Goal: Communication & Community: Answer question/provide support

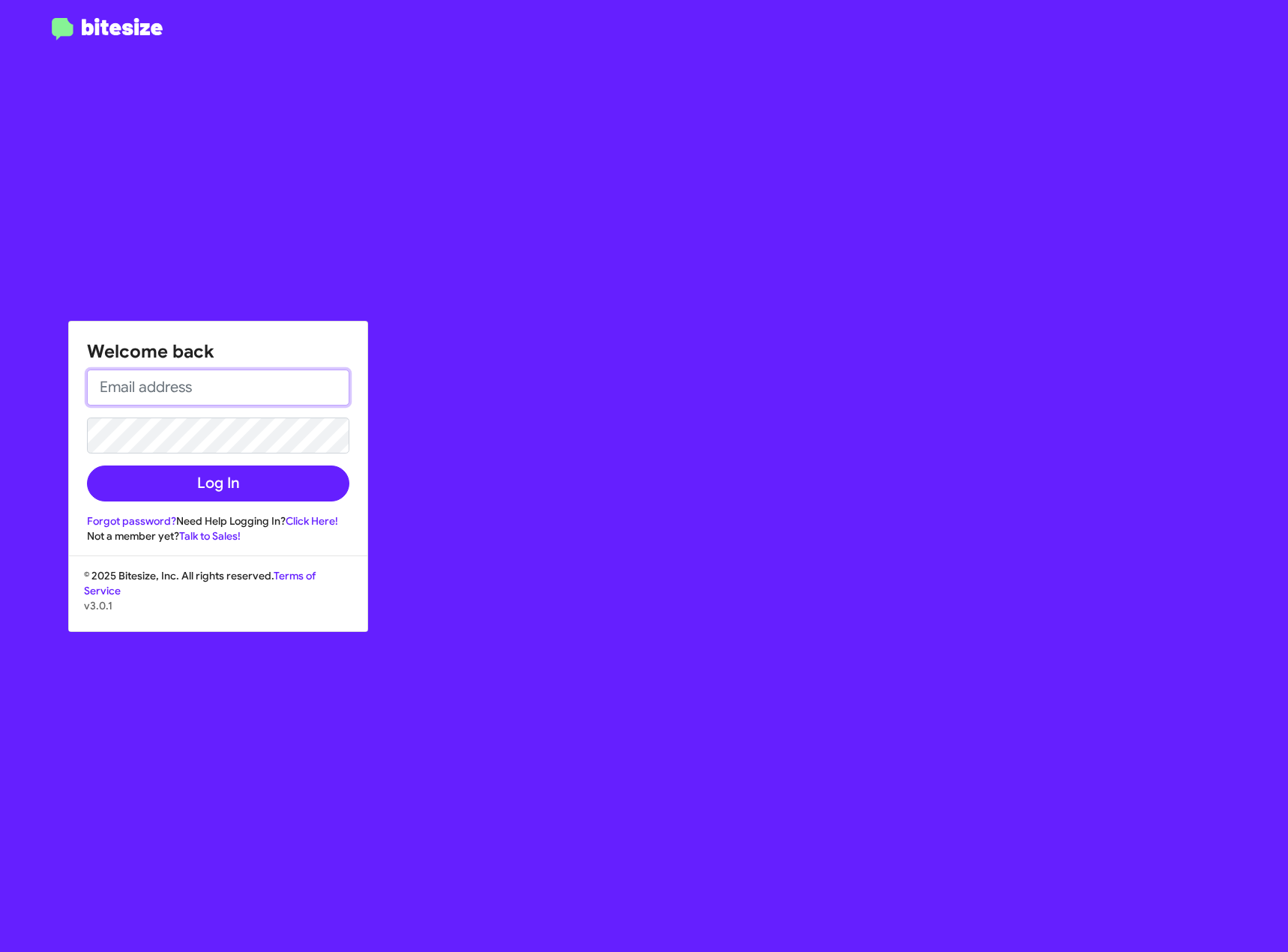
click at [145, 396] on input "email" at bounding box center [218, 388] width 263 height 36
type input "[EMAIL_ADDRESS][DOMAIN_NAME]"
click at [0, 449] on html "Welcome back [EMAIL_ADDRESS][DOMAIN_NAME] Log In Forgot password? Need Help Log…" at bounding box center [644, 476] width 1288 height 952
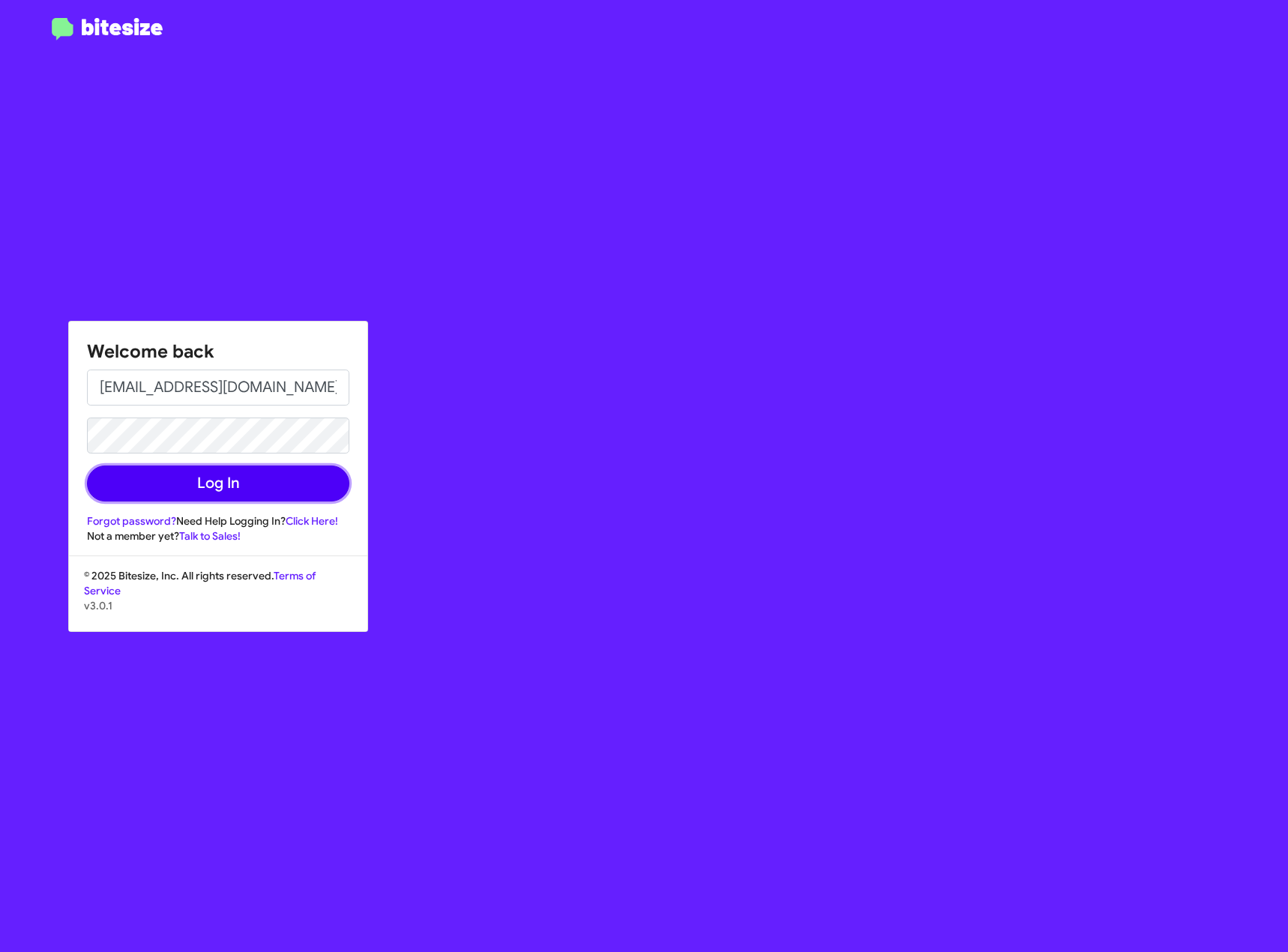
click at [209, 473] on button "Log In" at bounding box center [218, 483] width 263 height 36
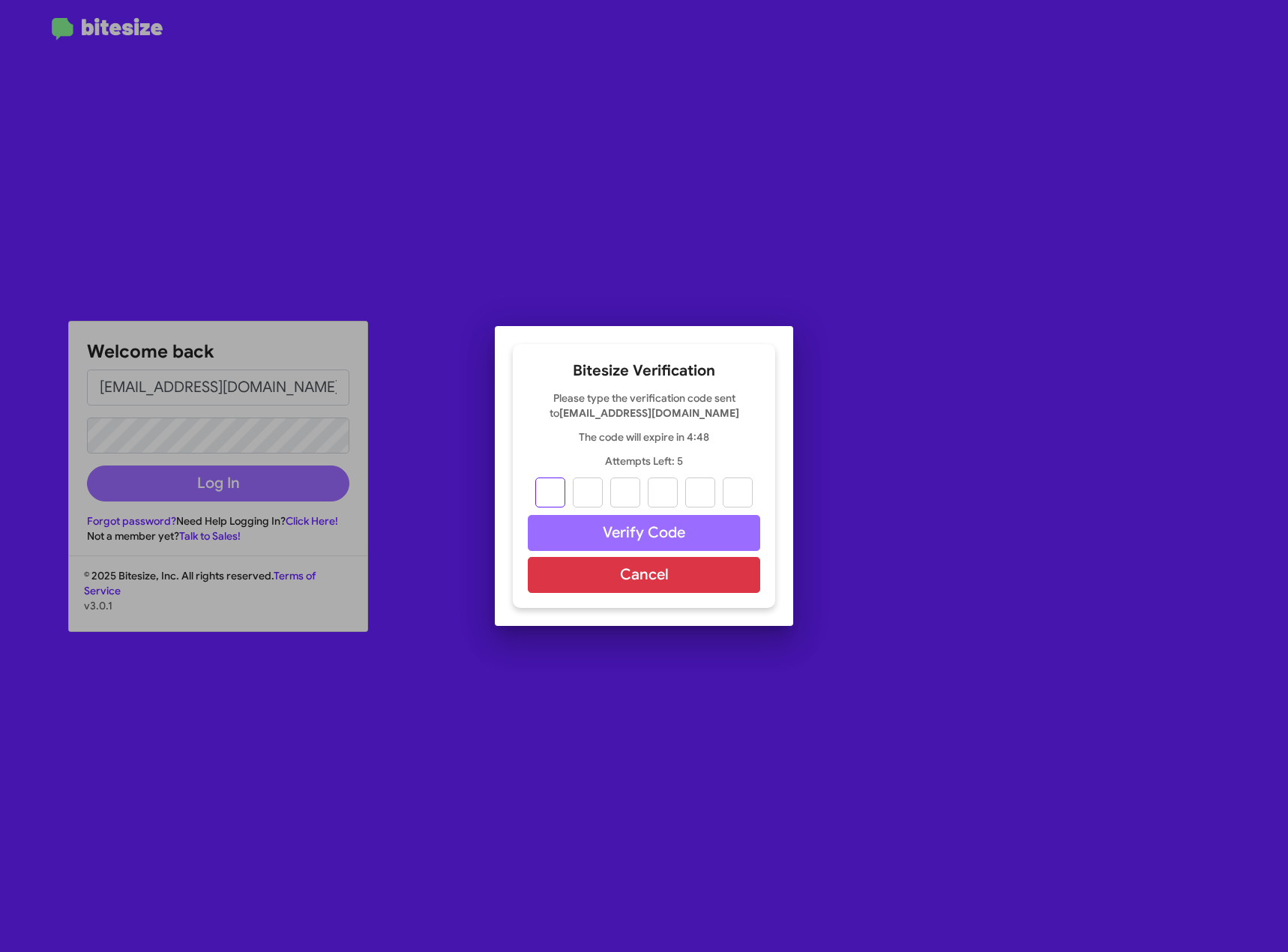
click at [550, 493] on input "text" at bounding box center [550, 492] width 30 height 30
type input "0"
type input "8"
type input "3"
type input "5"
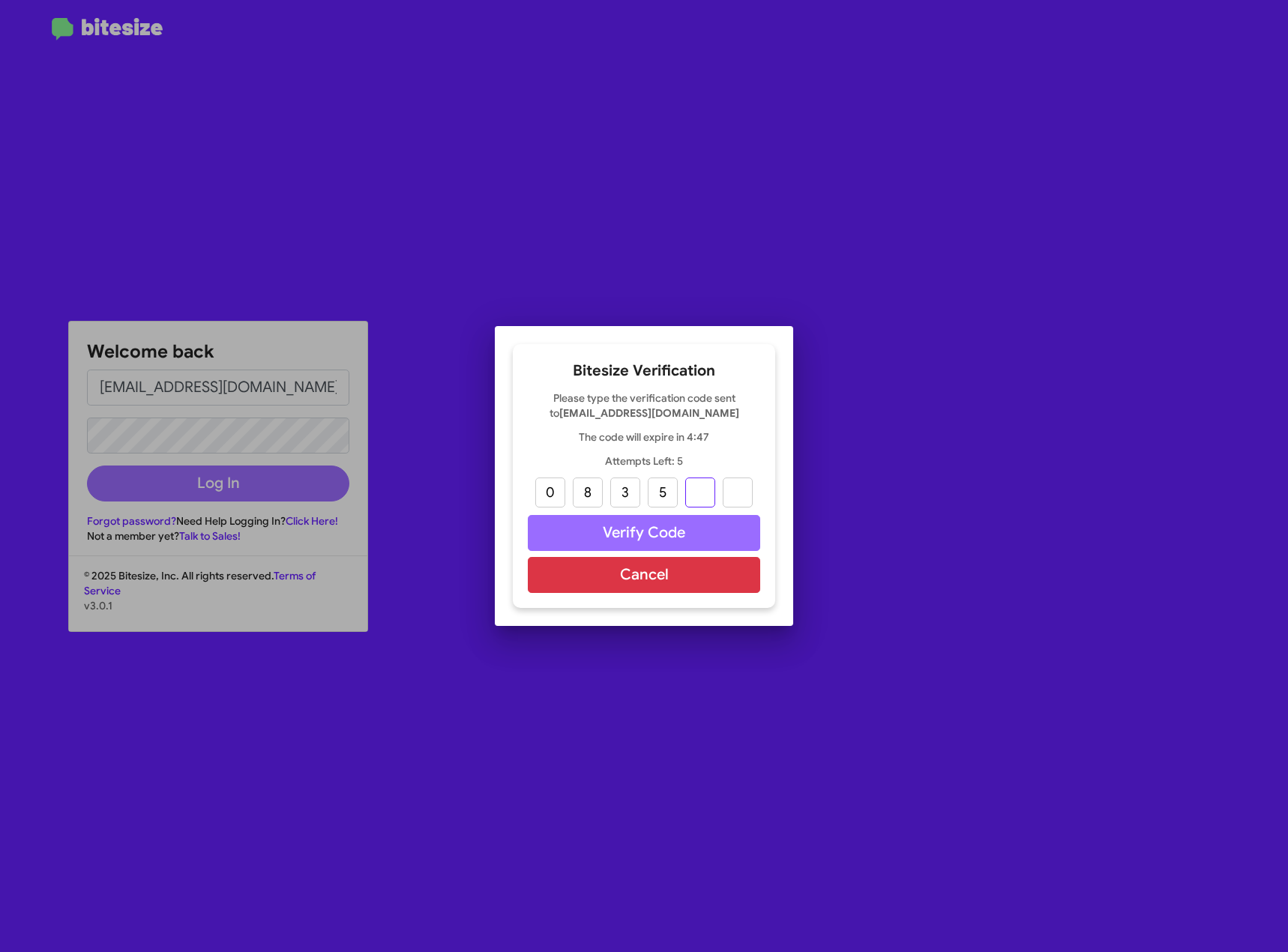
type input "2"
type input "9"
click at [671, 538] on button "Verify Code" at bounding box center [644, 533] width 233 height 36
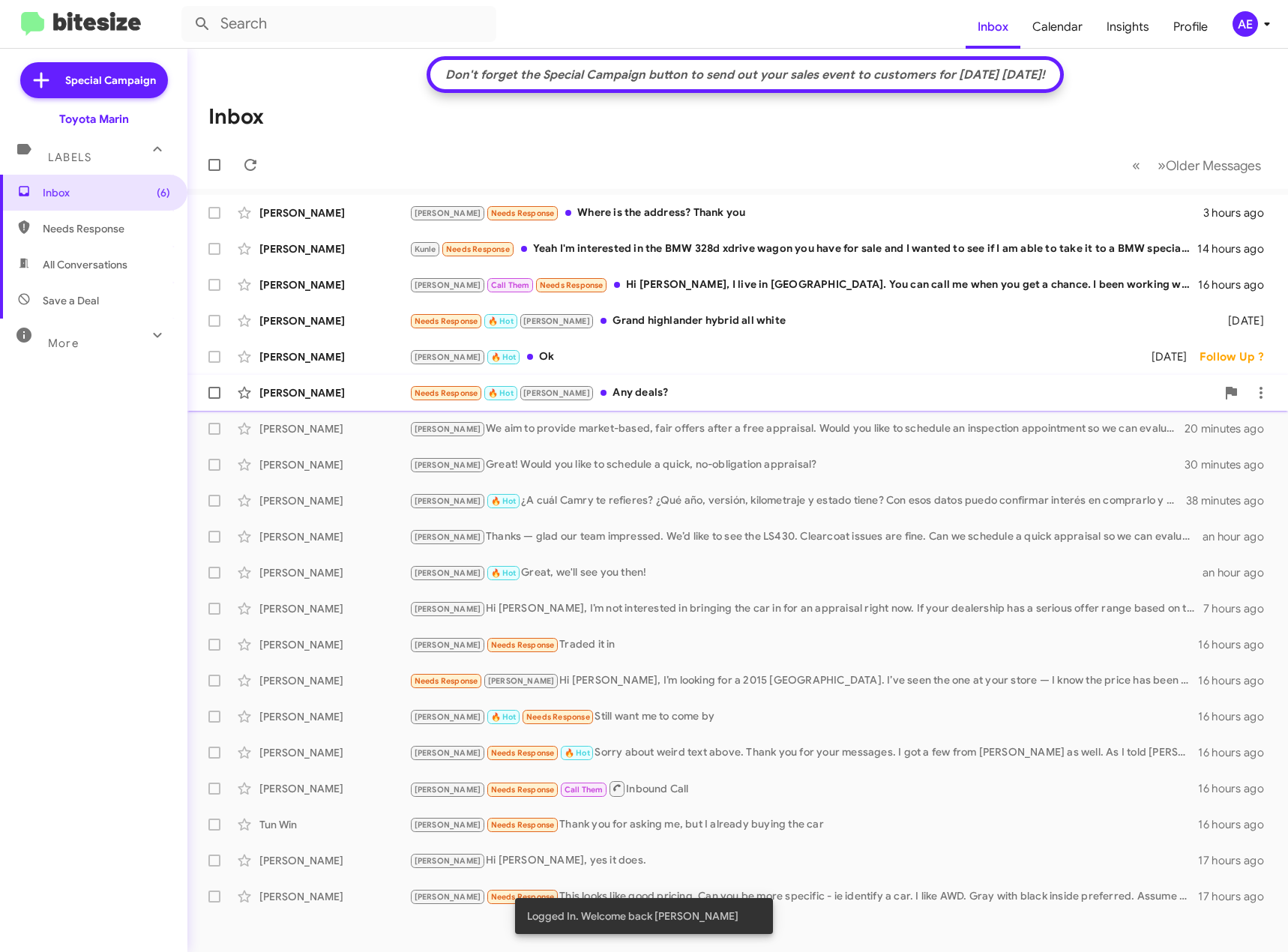
click at [620, 385] on div "Needs Response 🔥 Hot [PERSON_NAME] Any deals?" at bounding box center [813, 393] width 807 height 17
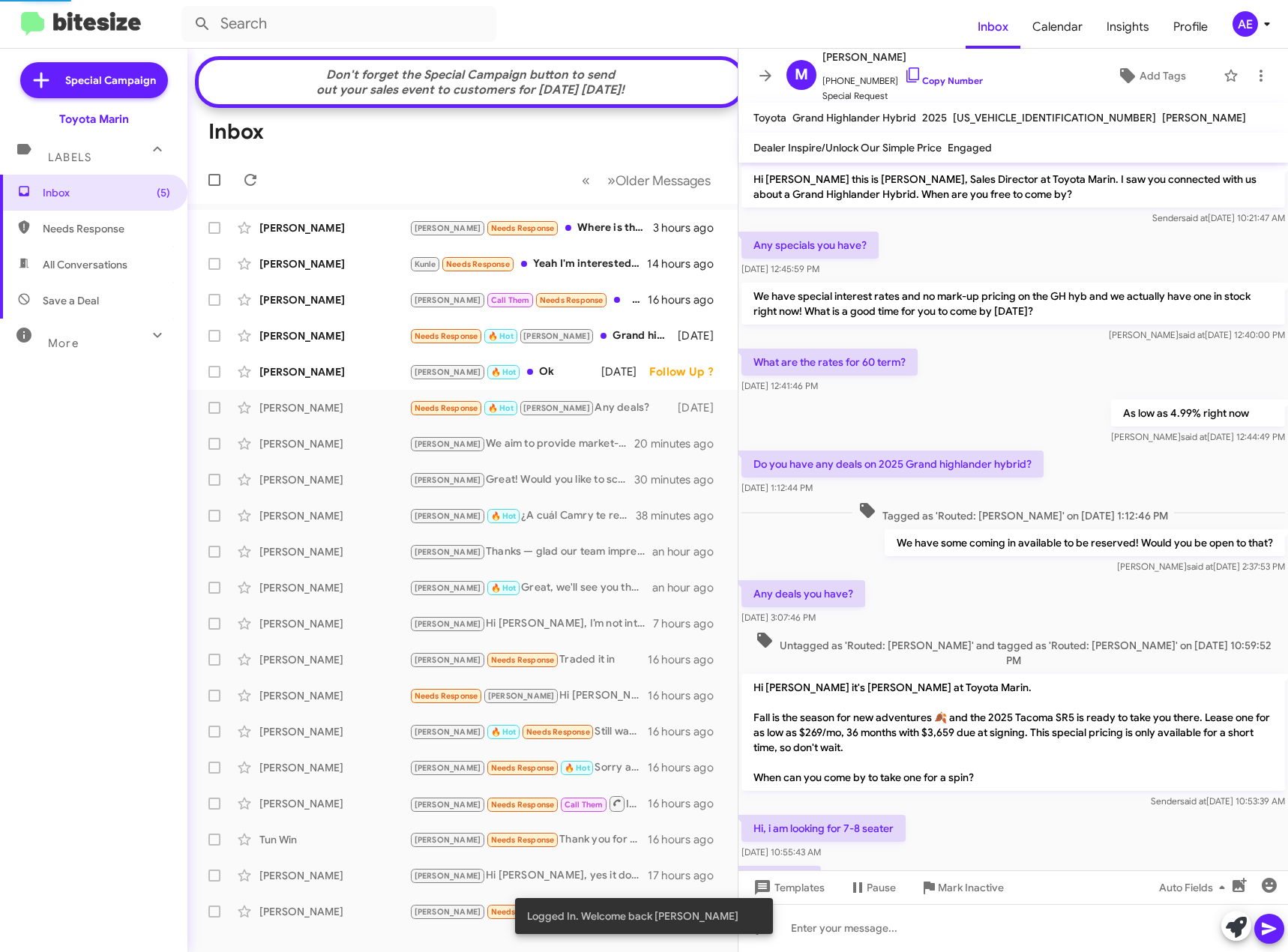
scroll to position [49, 0]
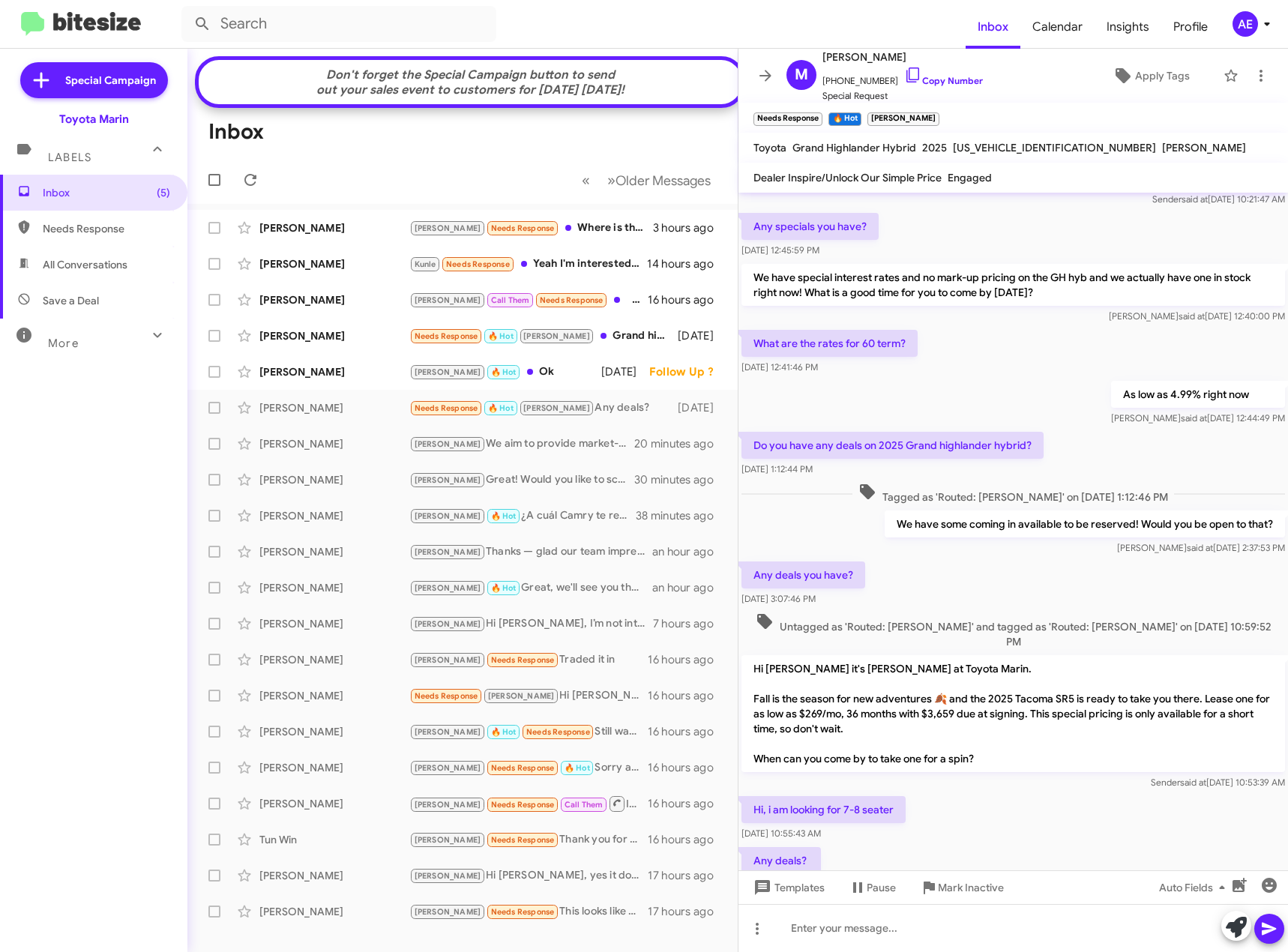
drag, startPoint x: 1071, startPoint y: 705, endPoint x: 1204, endPoint y: 701, distance: 133.1
click at [1204, 701] on p "Hi [PERSON_NAME] it's [PERSON_NAME] at Toyota Marin. Fall is the season for new…" at bounding box center [1013, 713] width 544 height 117
click at [1096, 775] on div "Sender said at [DATE] 10:53:39 AM" at bounding box center [1013, 783] width 544 height 15
click at [904, 72] on icon at bounding box center [913, 75] width 18 height 18
click at [810, 911] on div at bounding box center [1013, 928] width 550 height 48
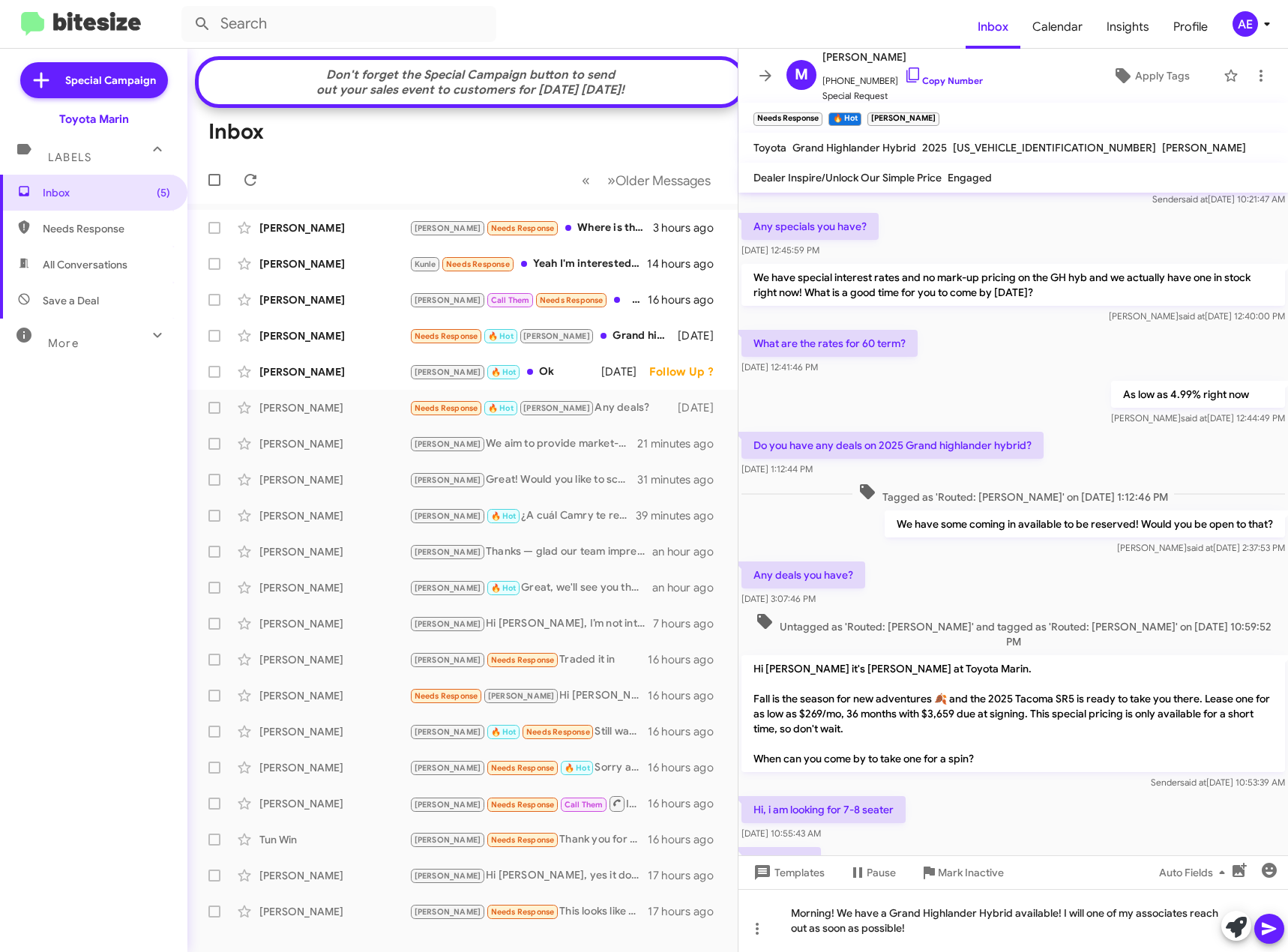
click at [1269, 931] on icon at bounding box center [1268, 929] width 14 height 13
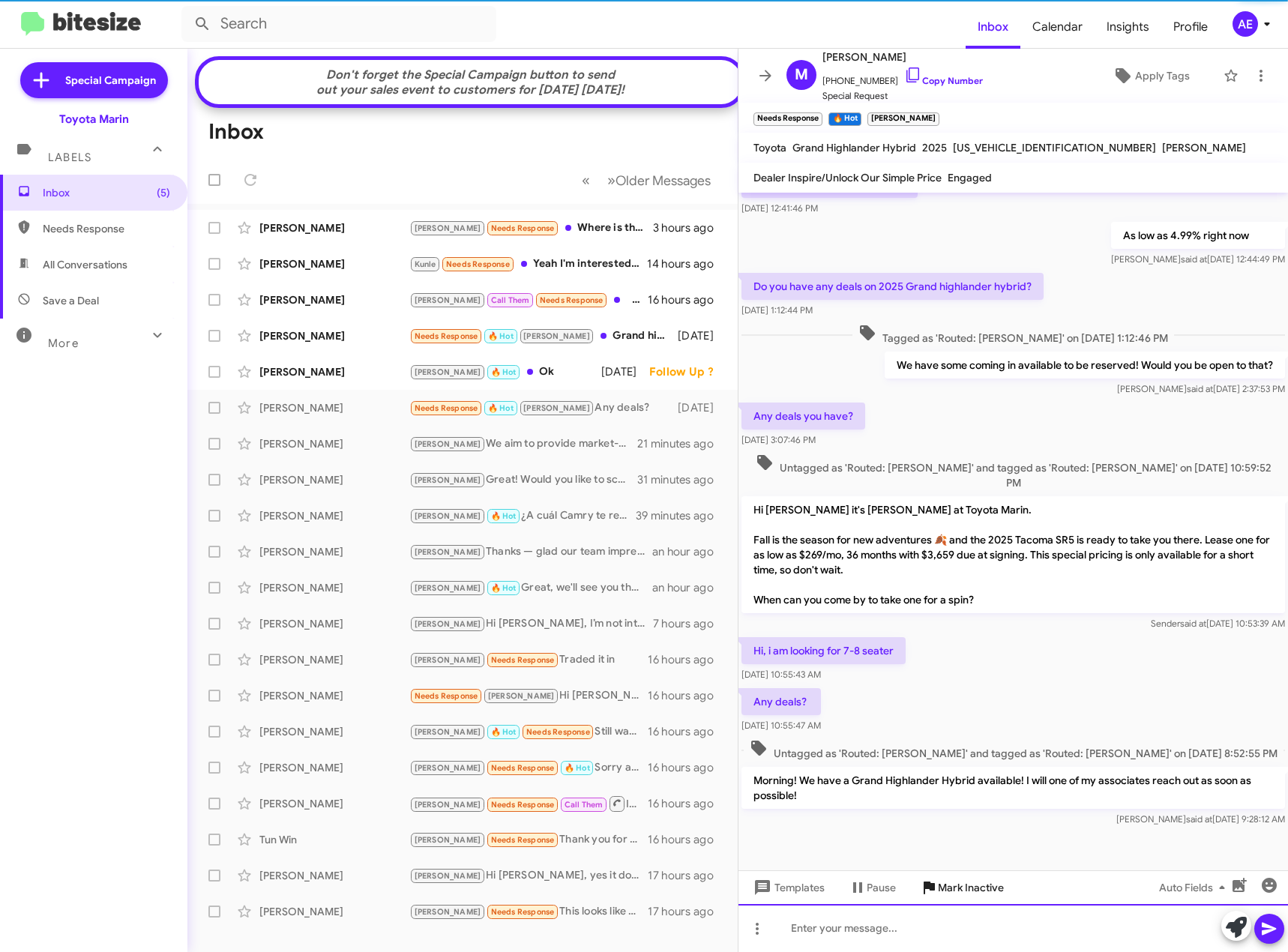
scroll to position [208, 0]
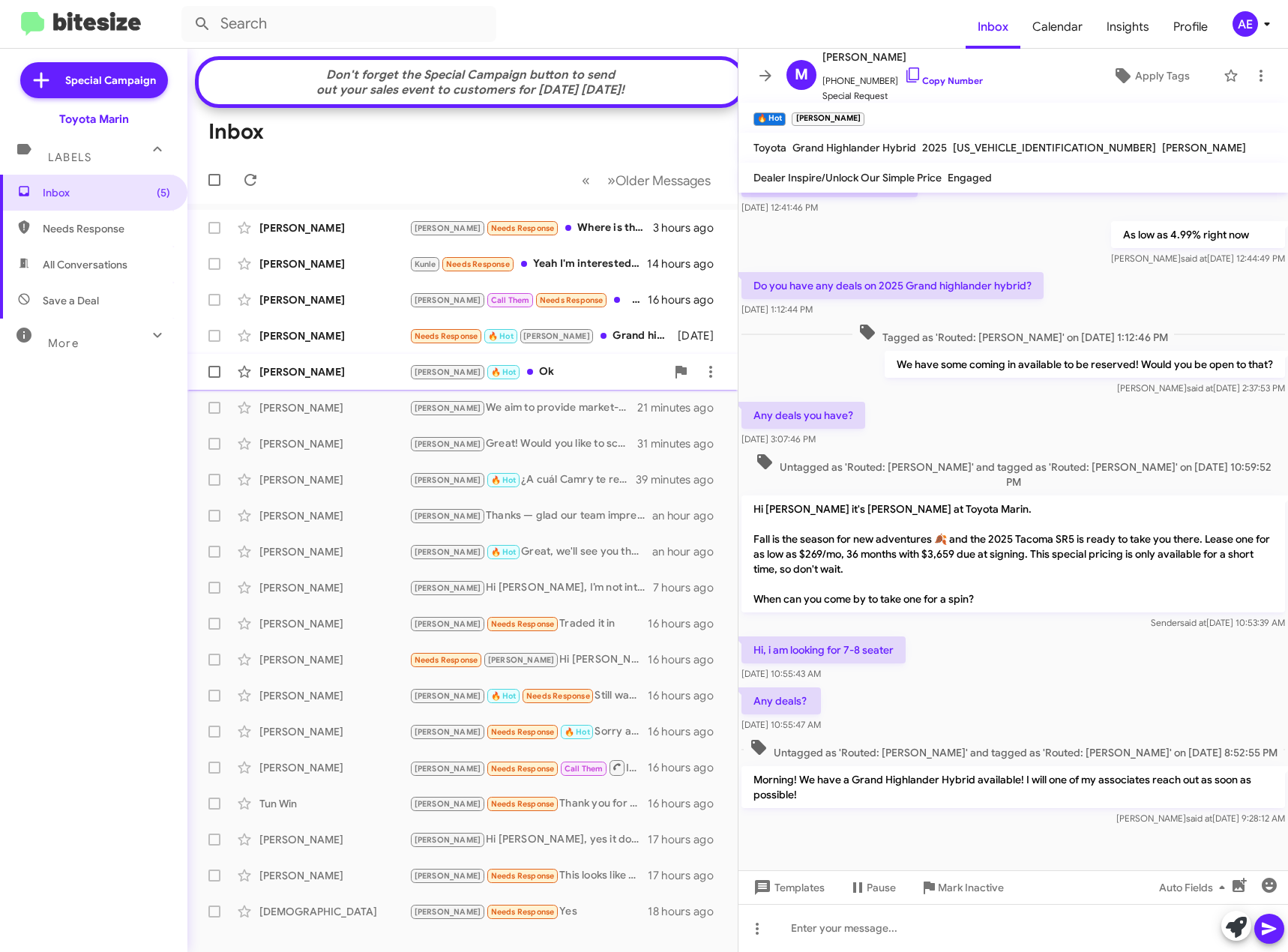
click at [537, 381] on div "[PERSON_NAME] 🔥 Hot Ok" at bounding box center [537, 372] width 257 height 17
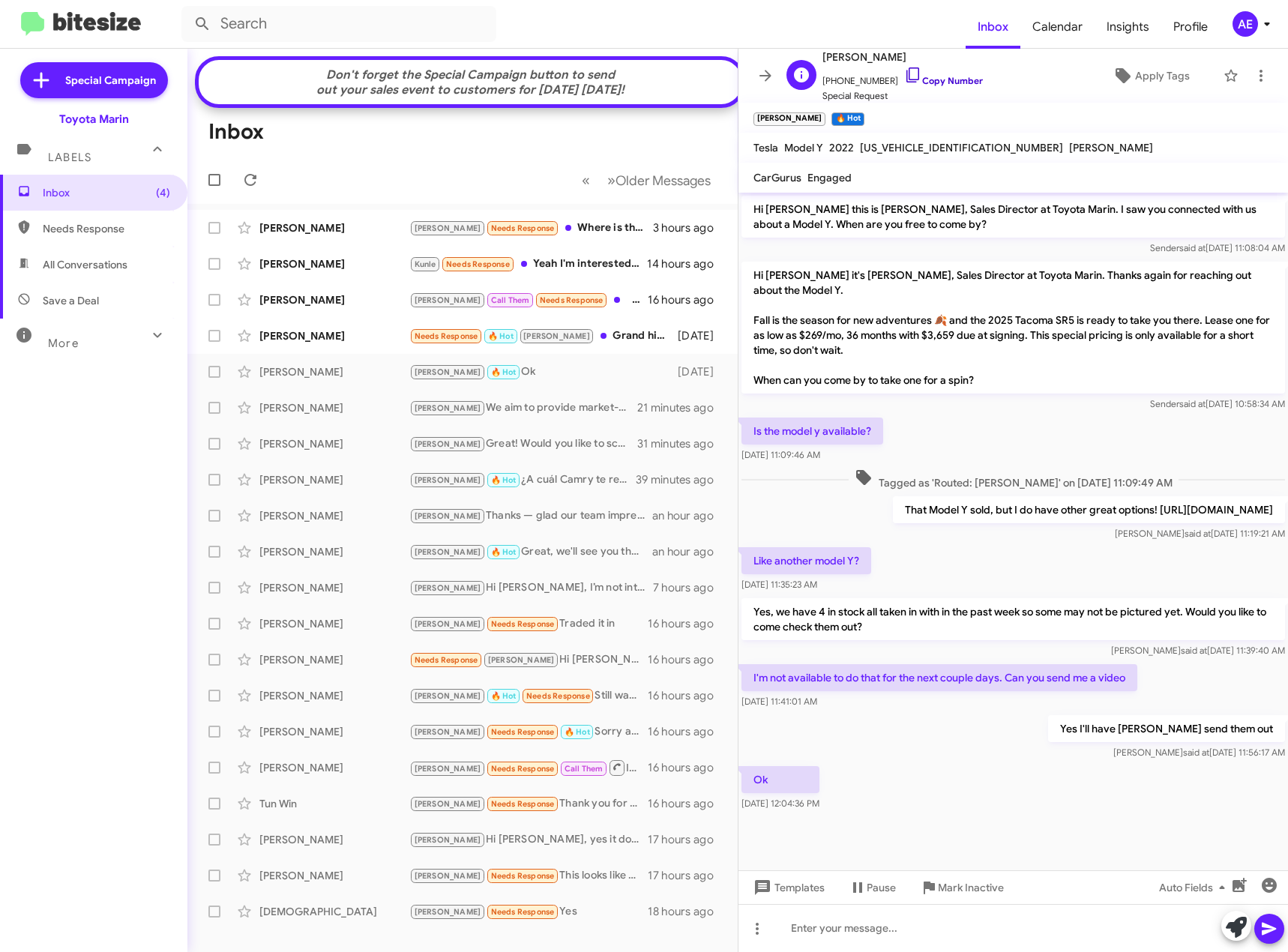
click at [904, 77] on icon at bounding box center [913, 75] width 18 height 18
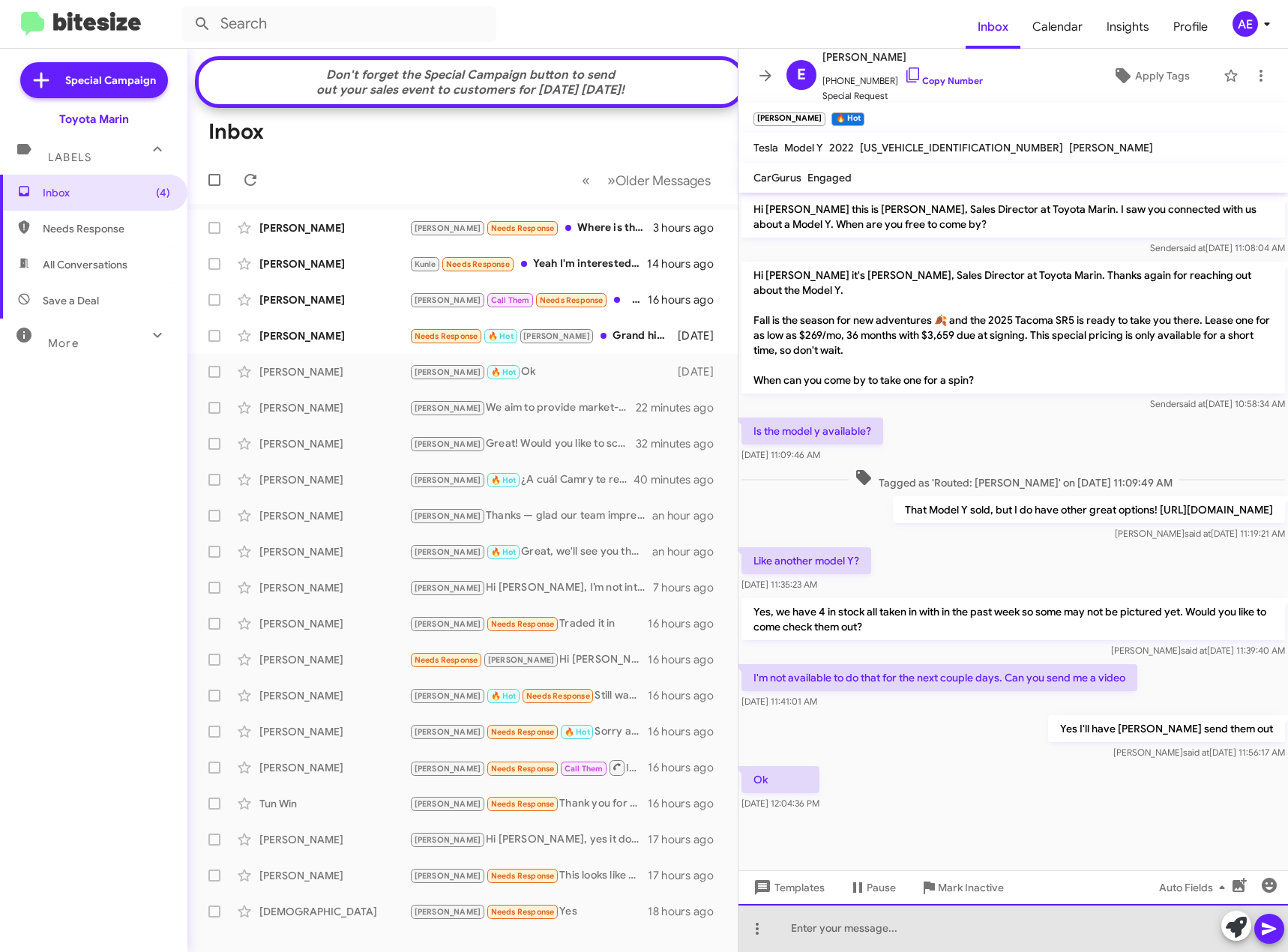
click at [824, 933] on div at bounding box center [1013, 928] width 550 height 48
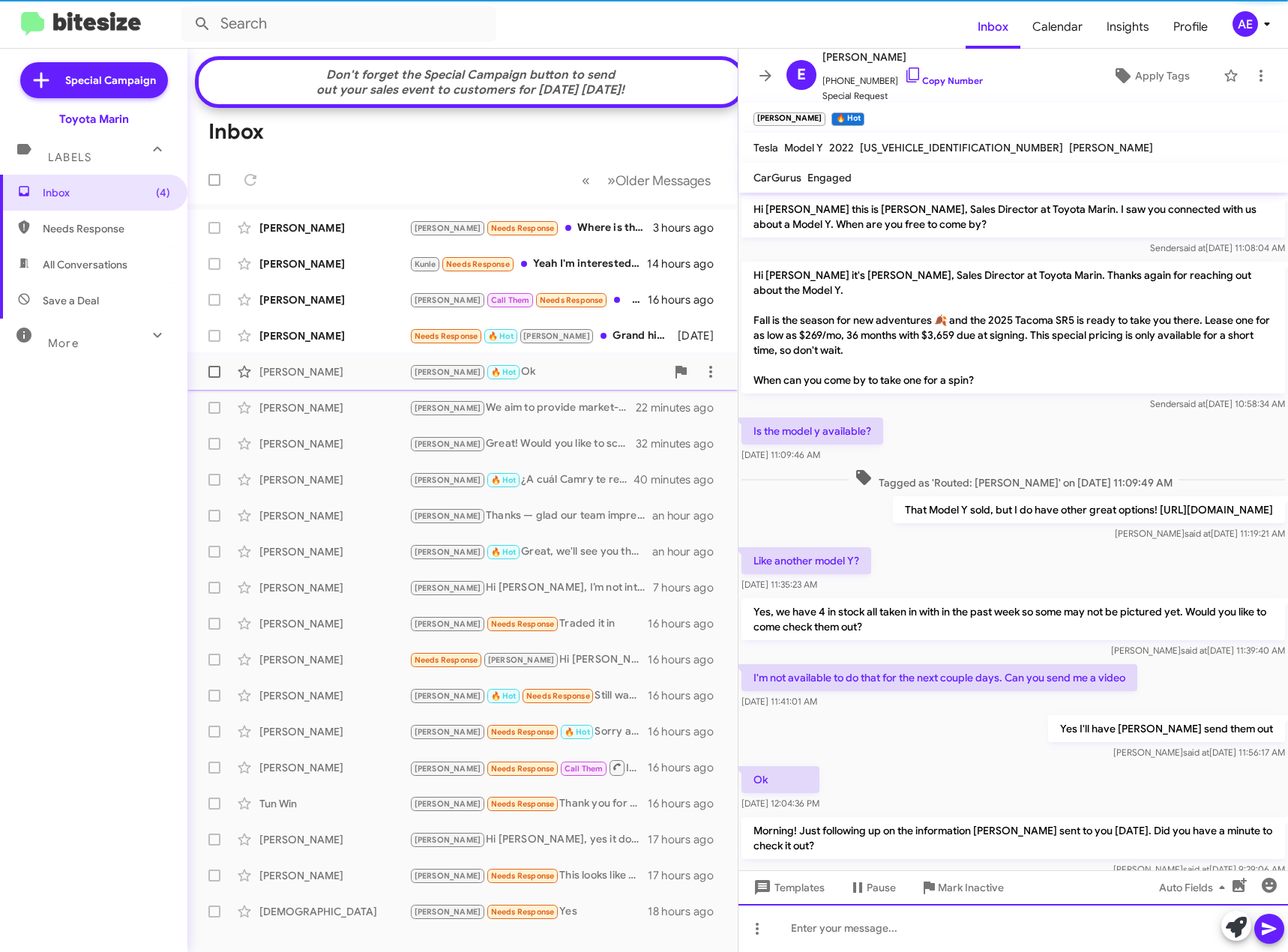
scroll to position [66, 0]
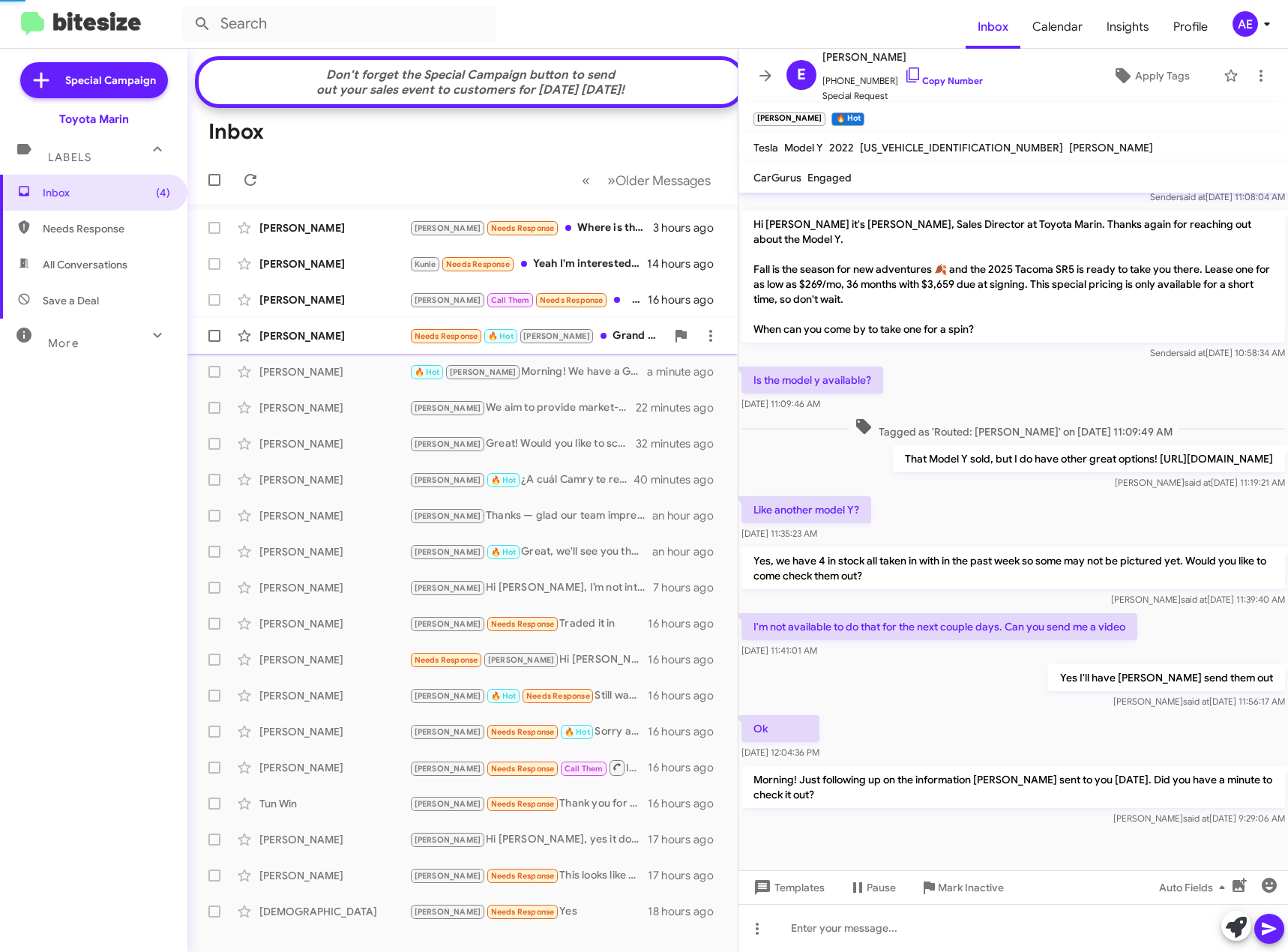
click at [599, 345] on div "Needs Response 🔥 Hot Alex Grand highlander hybrid all white" at bounding box center [537, 336] width 257 height 17
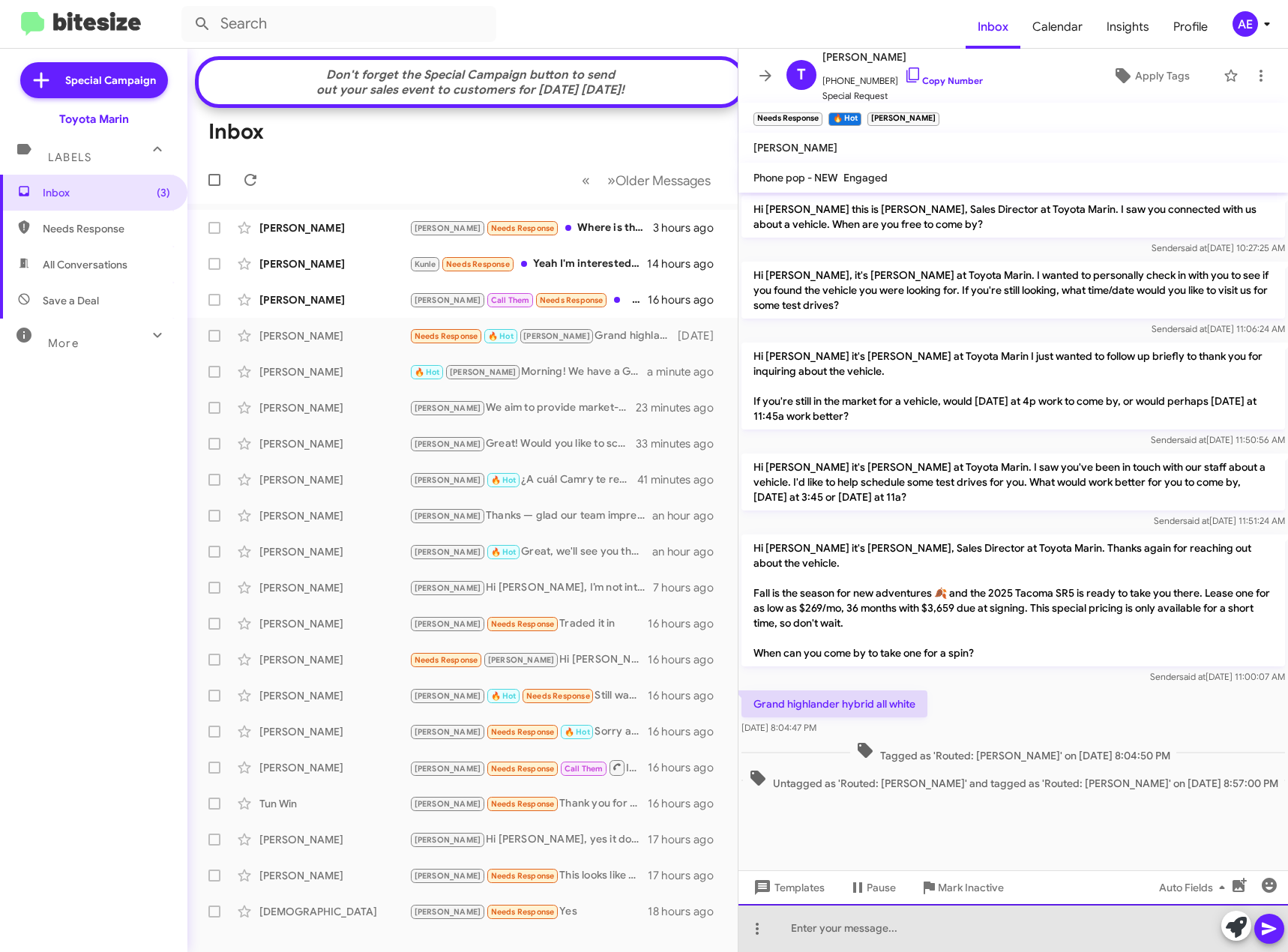
click at [863, 921] on div at bounding box center [1013, 928] width 550 height 48
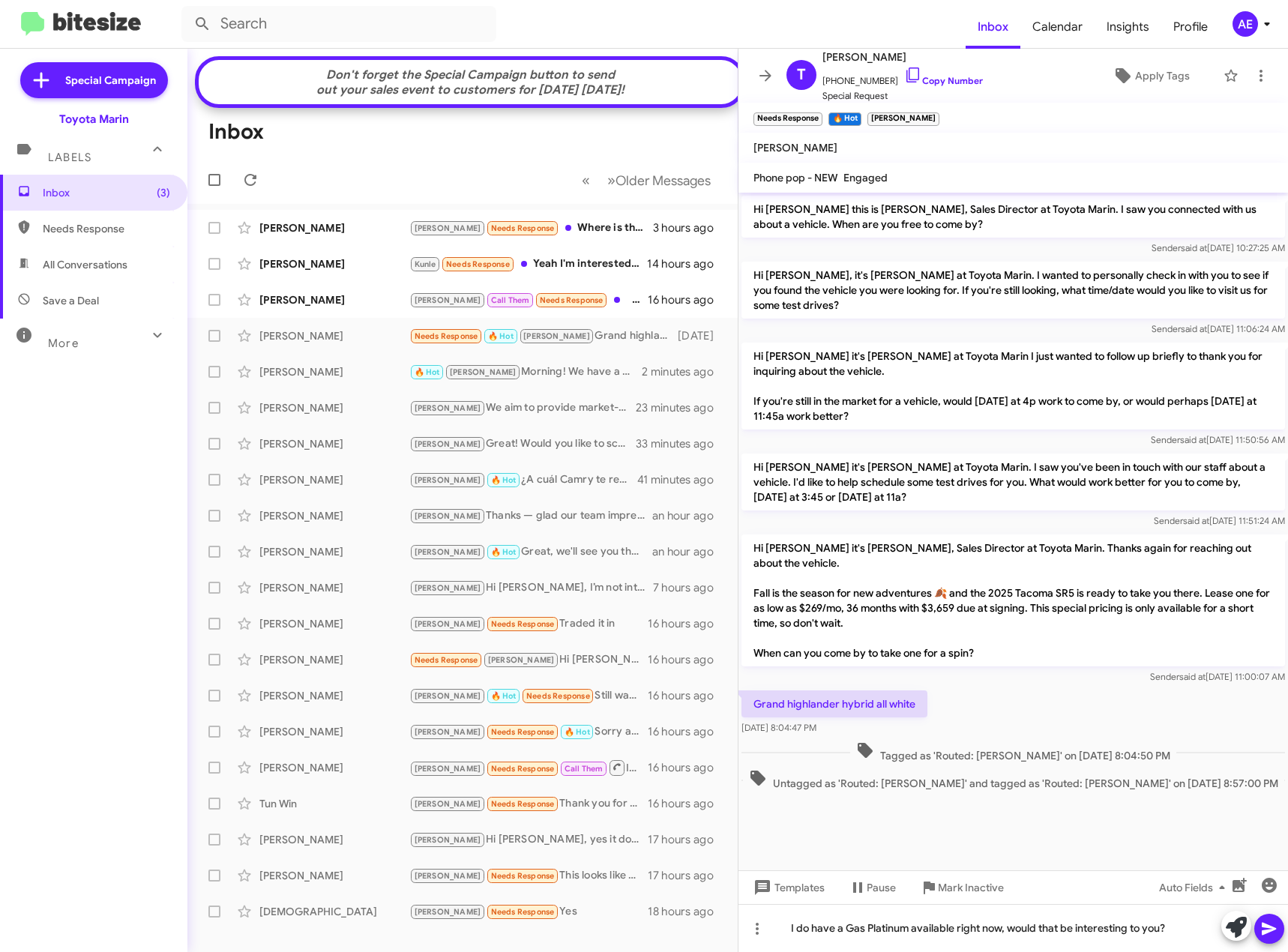
click at [1263, 926] on icon at bounding box center [1268, 929] width 14 height 13
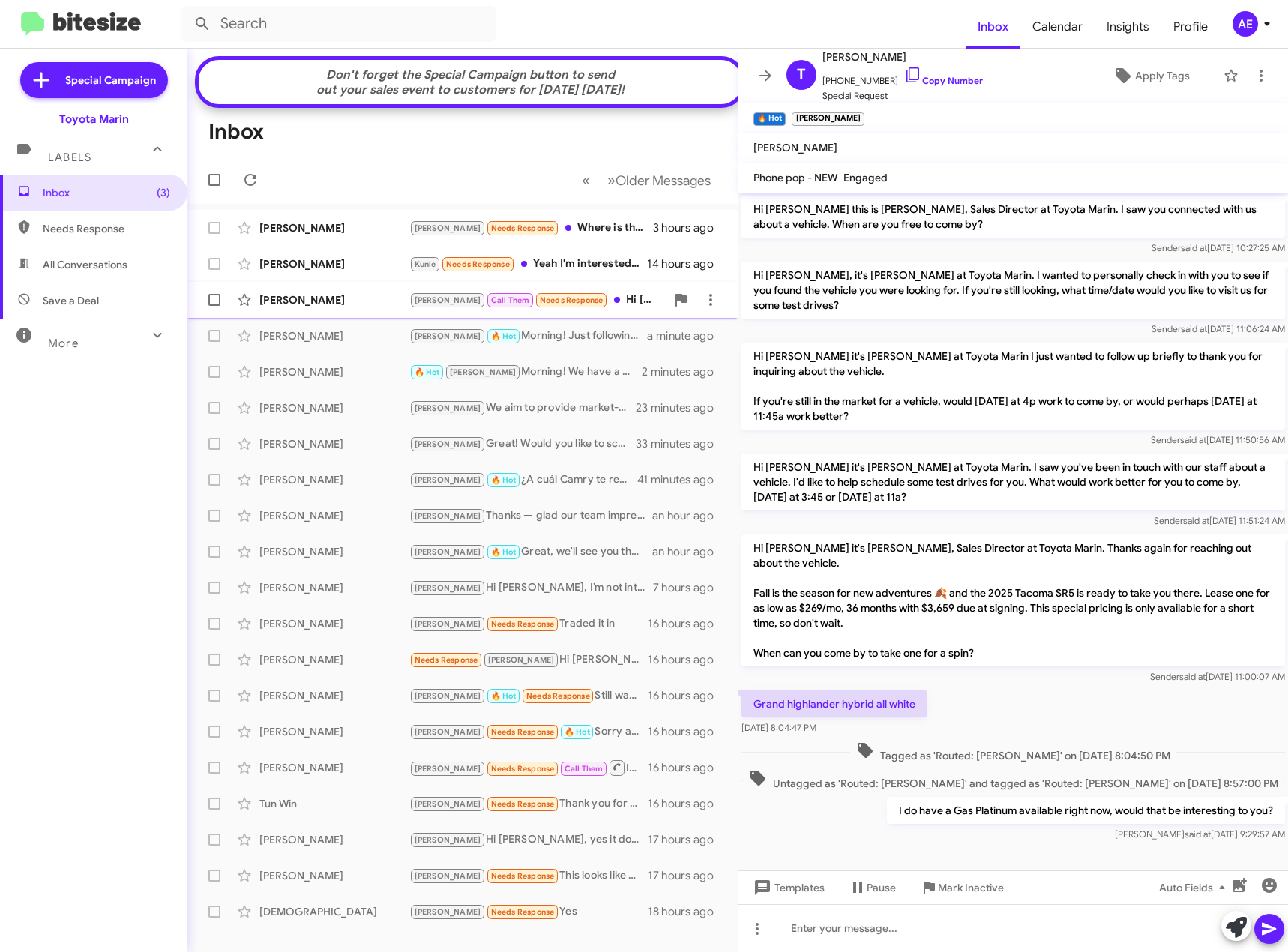
click at [606, 296] on div "[PERSON_NAME] [PERSON_NAME] Call Them Needs Response Hi [PERSON_NAME], I live i…" at bounding box center [462, 300] width 526 height 30
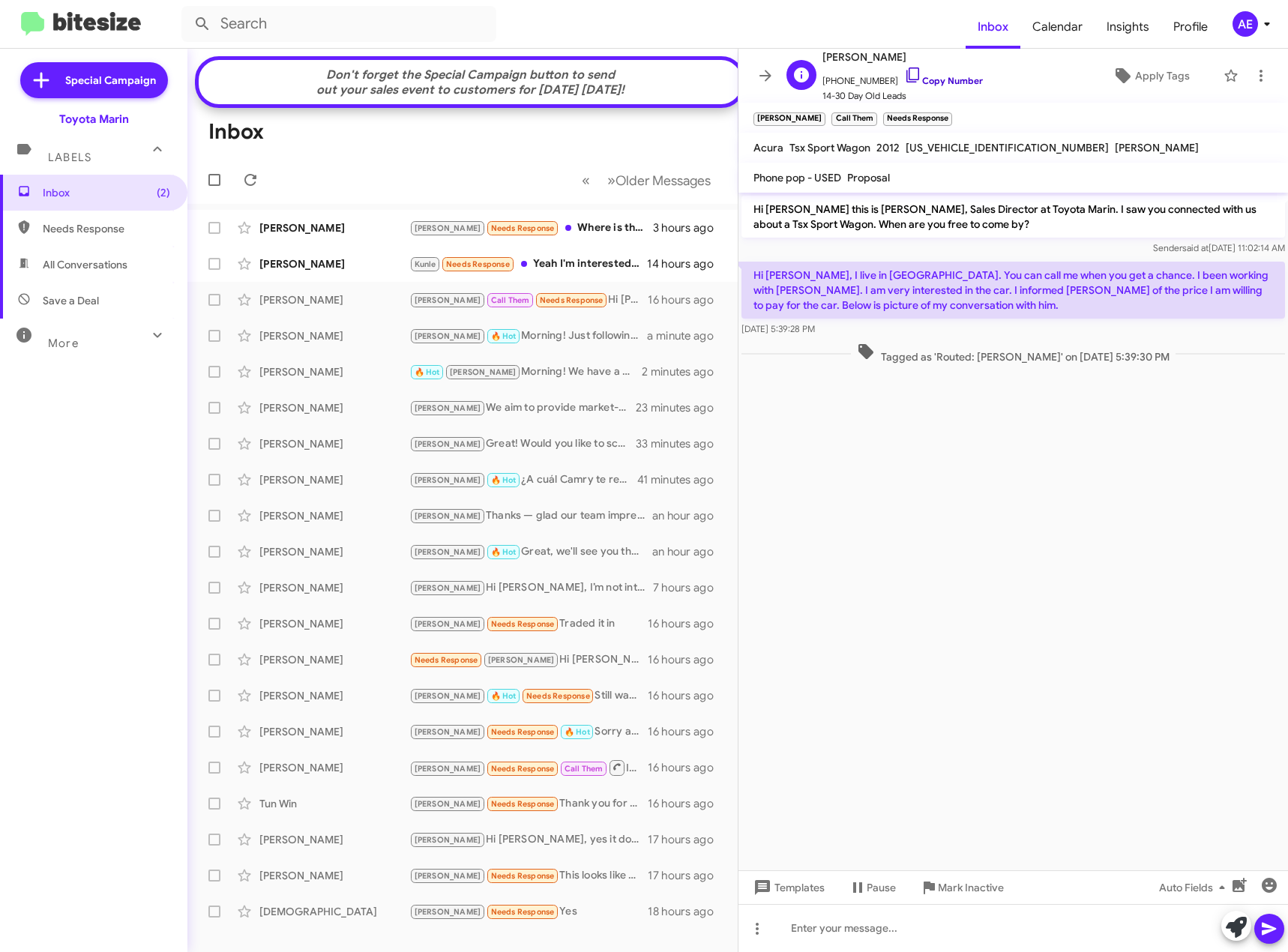
click at [904, 75] on icon at bounding box center [913, 75] width 18 height 18
click at [763, 933] on icon at bounding box center [757, 929] width 18 height 18
click at [802, 888] on button "note" at bounding box center [788, 890] width 93 height 36
click at [832, 932] on div at bounding box center [1013, 928] width 550 height 48
click at [1266, 926] on icon at bounding box center [1268, 929] width 14 height 13
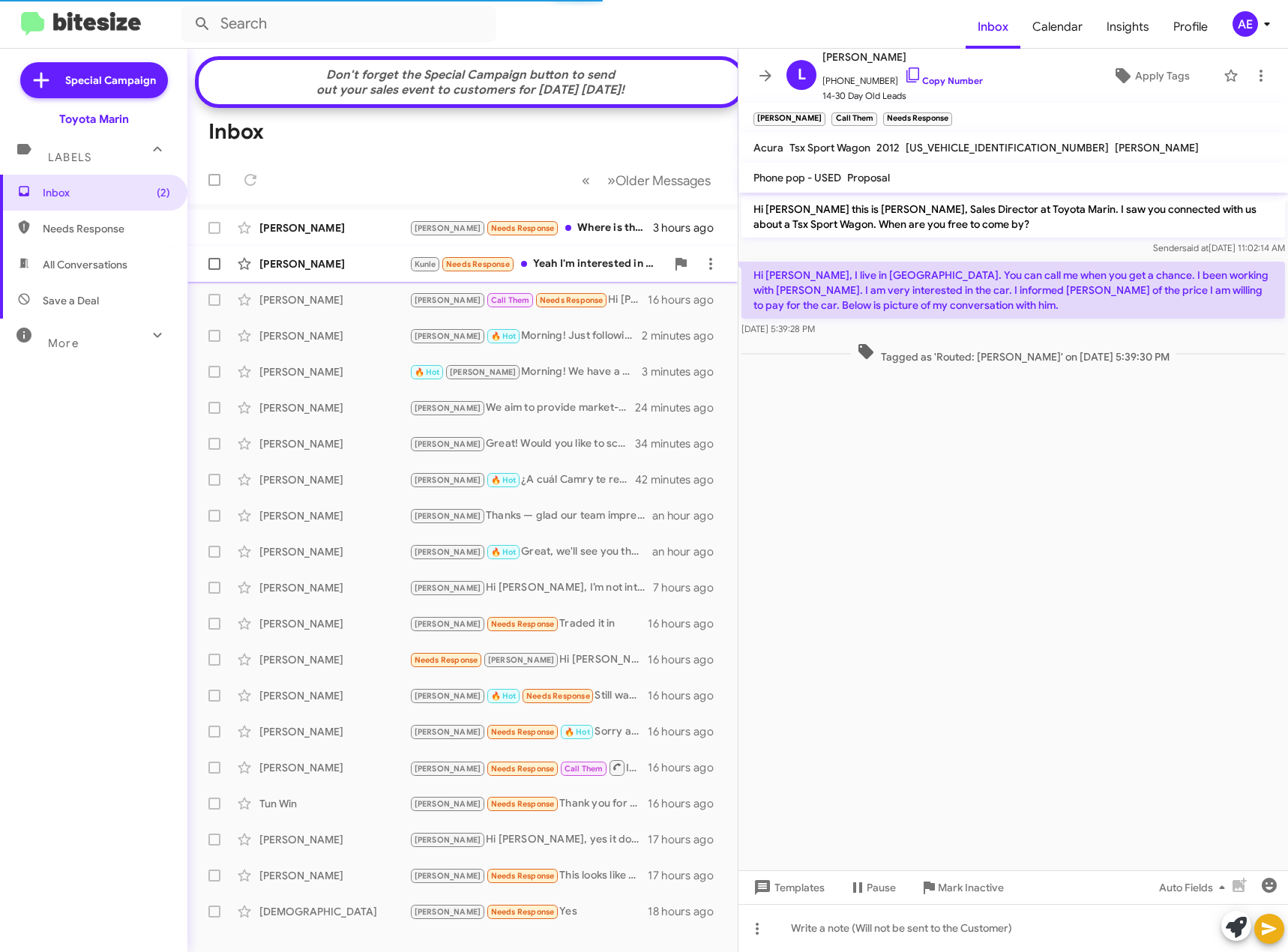
click at [591, 273] on div "Kunle Needs Response Yeah I'm interested in the BMW 328d xdrive wagon you have …" at bounding box center [537, 264] width 257 height 17
click at [586, 273] on div "Kunle Needs Response Yeah I'm interested in the BMW 328d xdrive wagon you have …" at bounding box center [537, 264] width 257 height 17
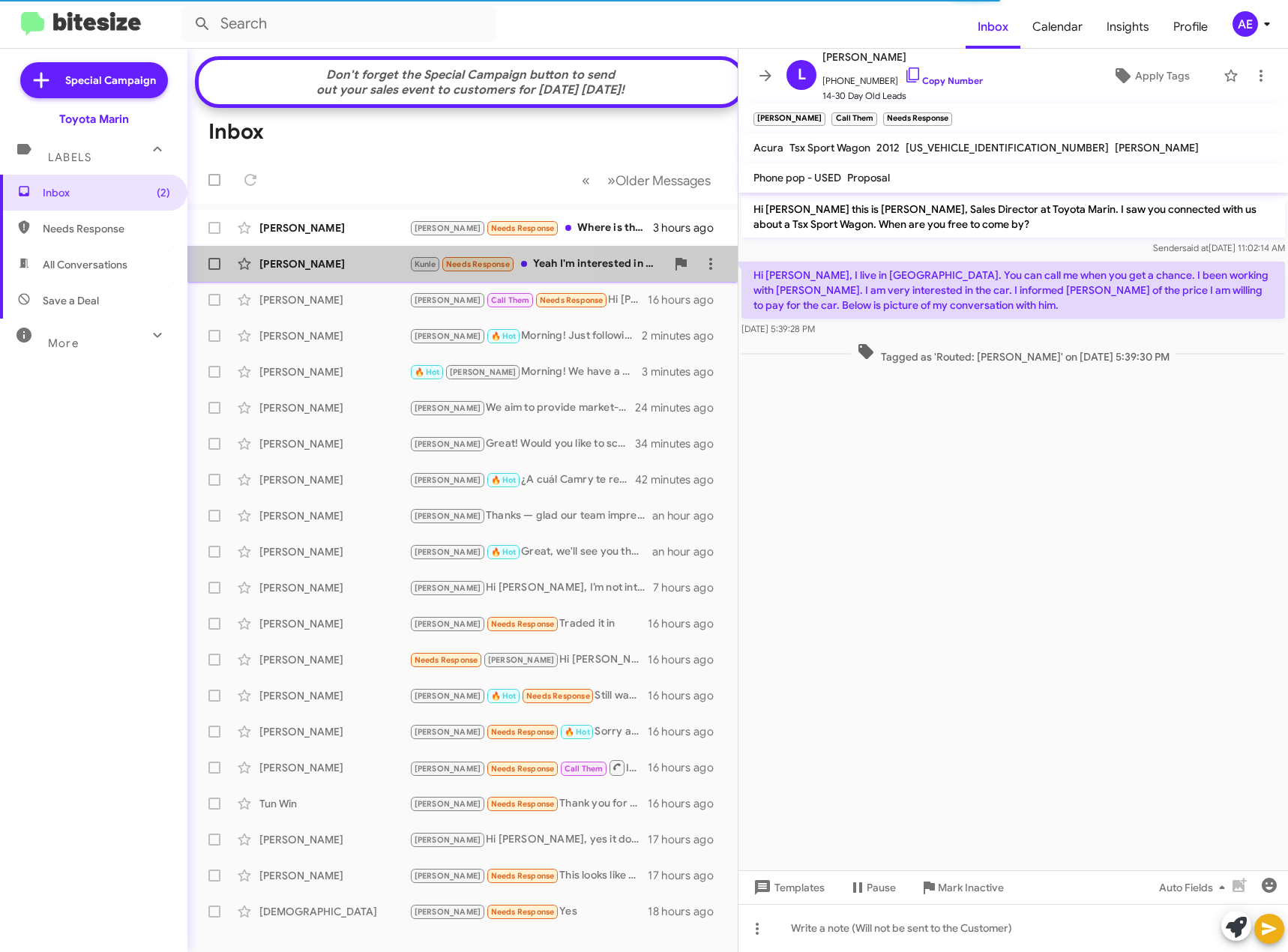
click at [286, 267] on div "[PERSON_NAME] Grunt [PERSON_NAME] Needs Response Yeah I'm interested in the BMW…" at bounding box center [462, 264] width 526 height 30
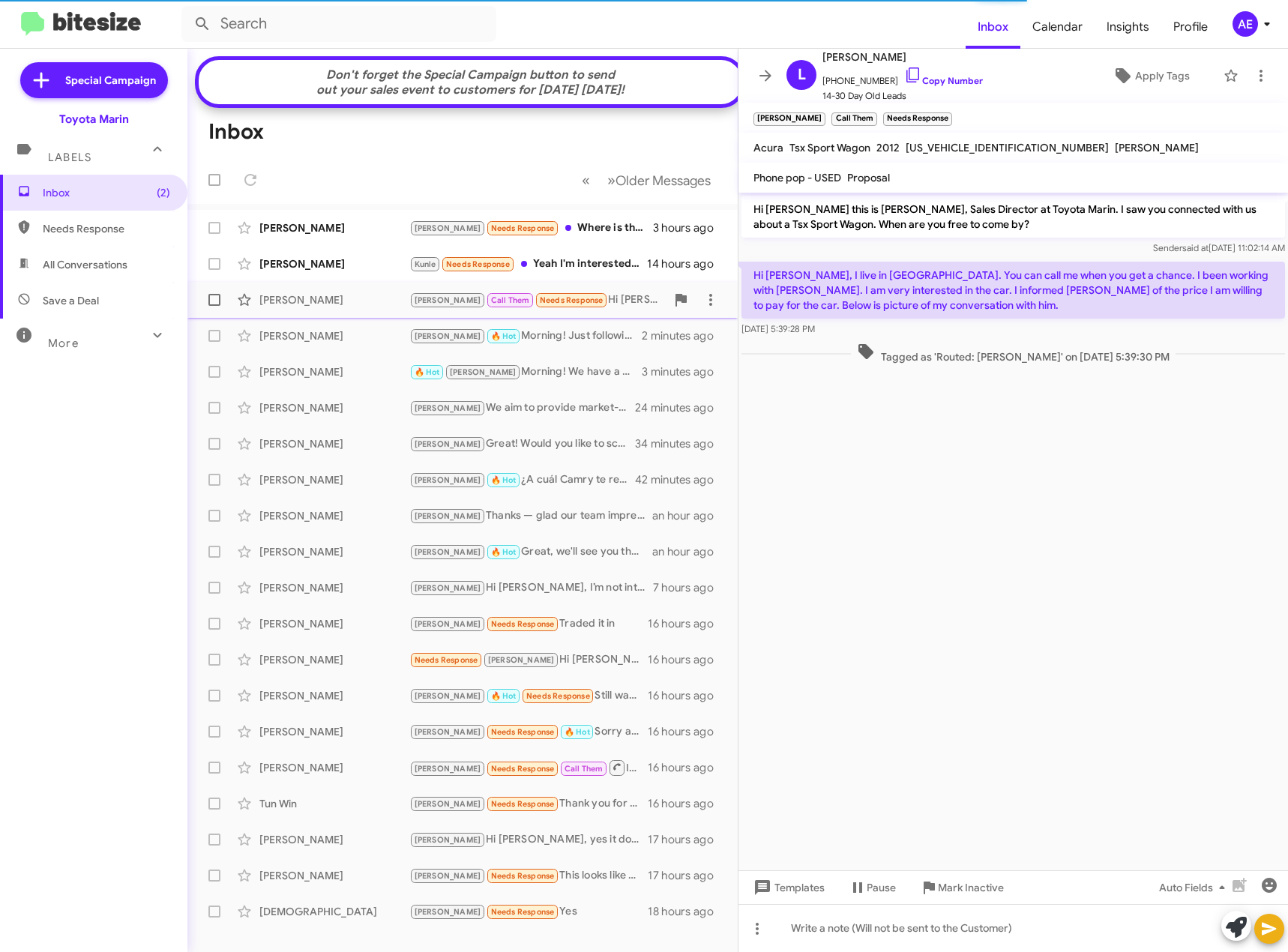
click at [291, 299] on div "[PERSON_NAME] [PERSON_NAME] Call Them Needs Response Hi [PERSON_NAME], I live i…" at bounding box center [462, 300] width 526 height 30
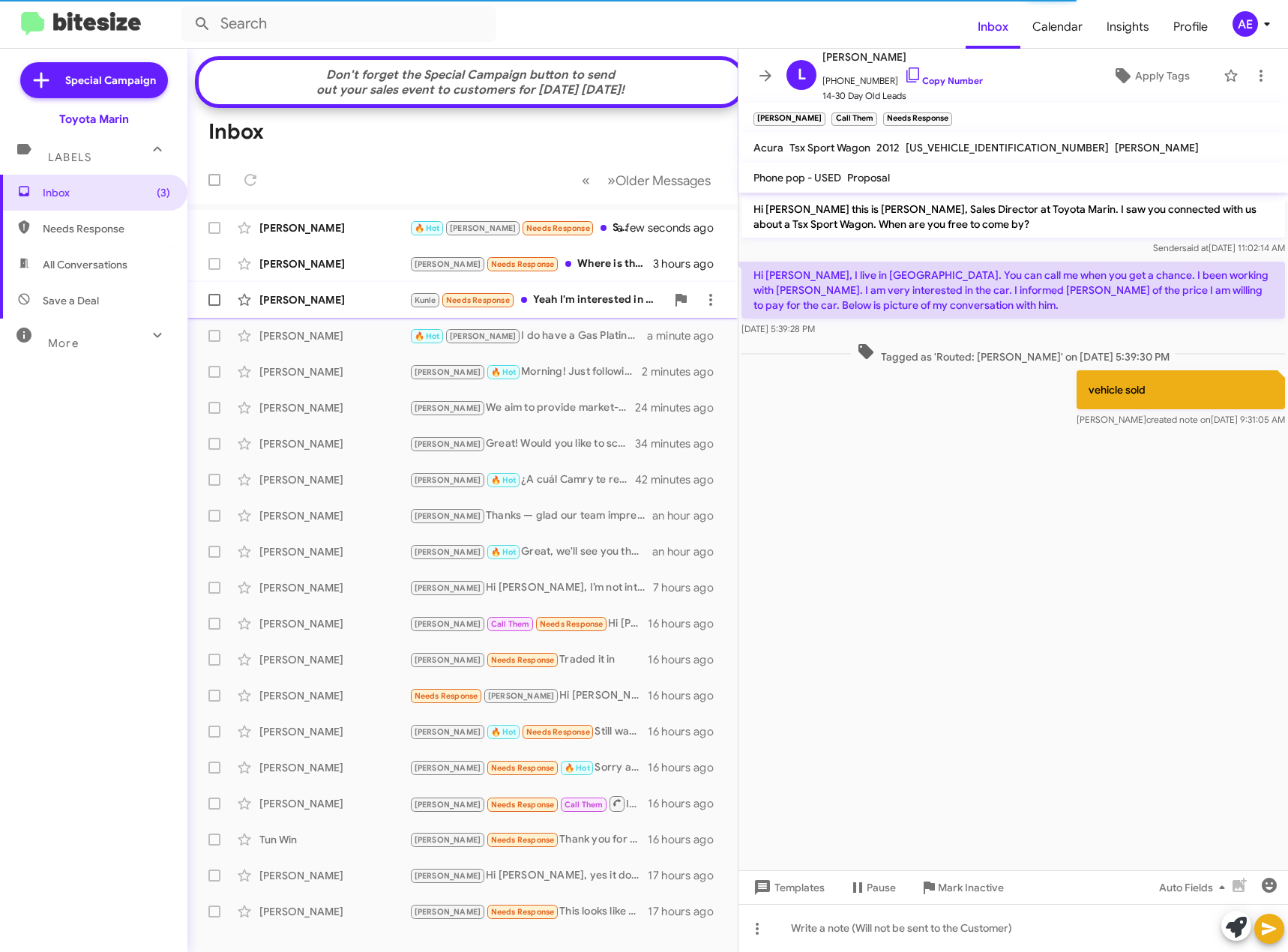
click at [293, 272] on div "[PERSON_NAME]" at bounding box center [334, 264] width 150 height 15
click at [593, 237] on div "🔥 Hot [PERSON_NAME] Needs Response Sure. Thanks" at bounding box center [537, 228] width 257 height 17
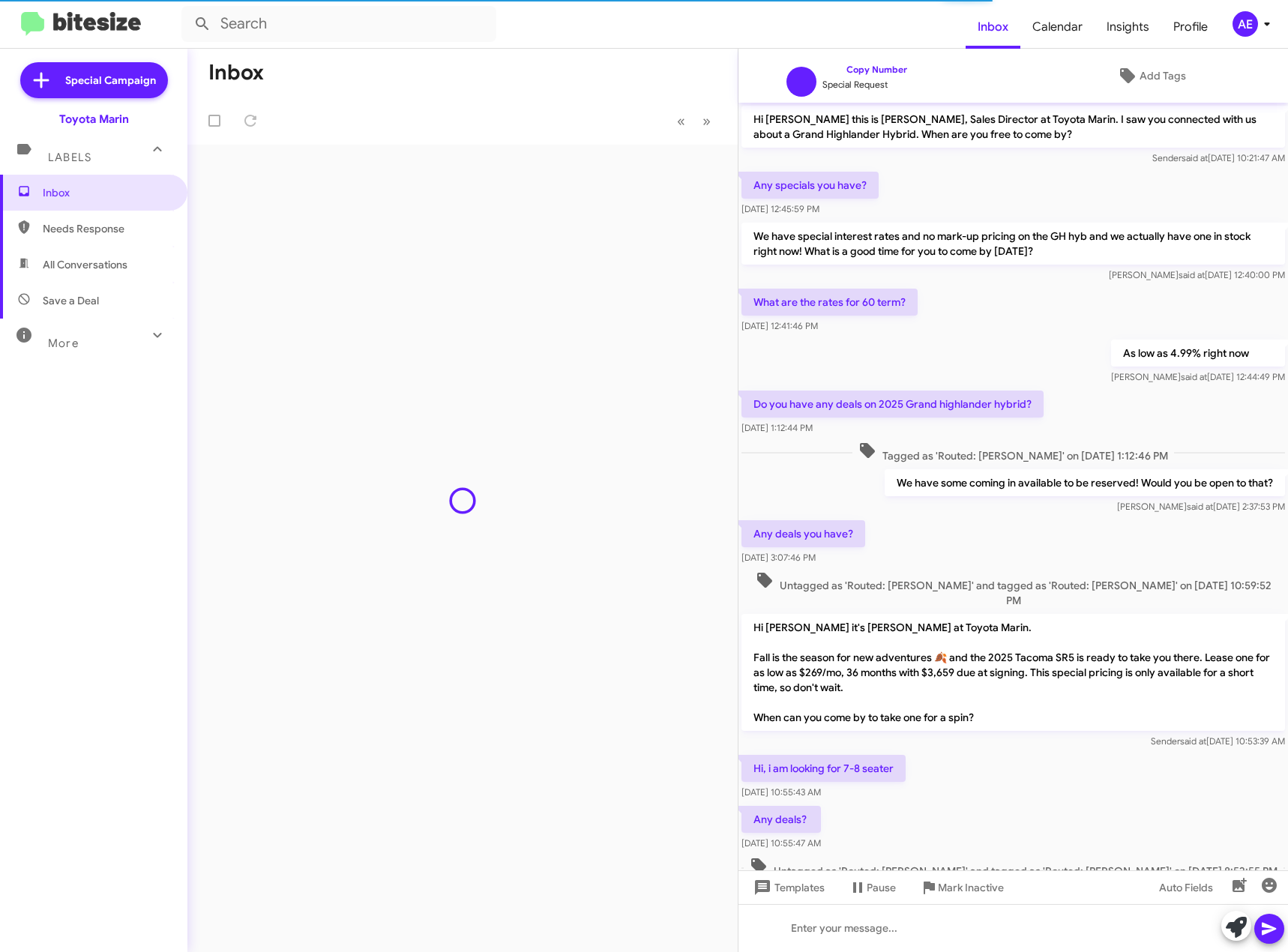
scroll to position [173, 0]
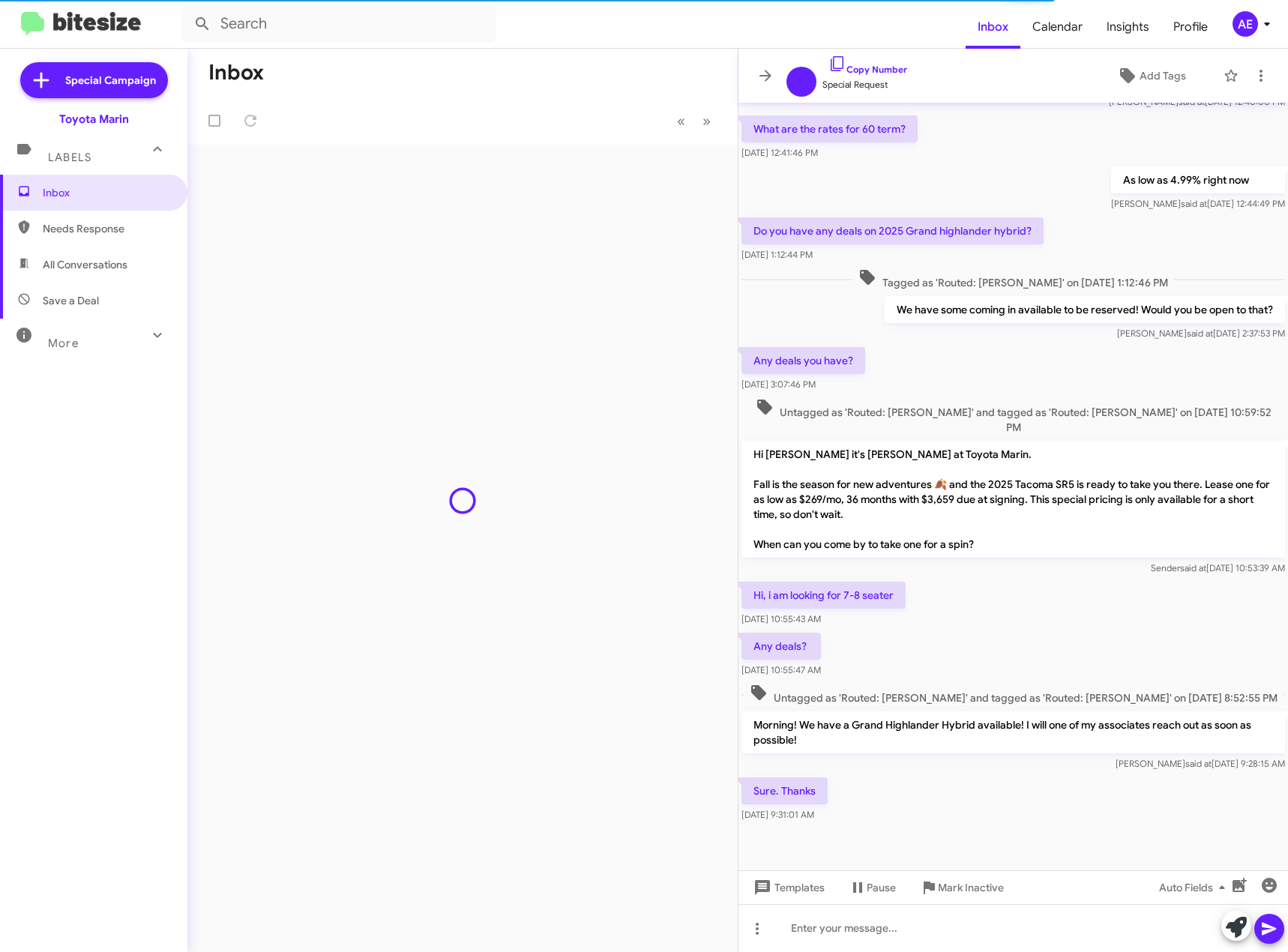
click at [568, 686] on div "Inbox « Previous » Next" at bounding box center [462, 500] width 550 height 903
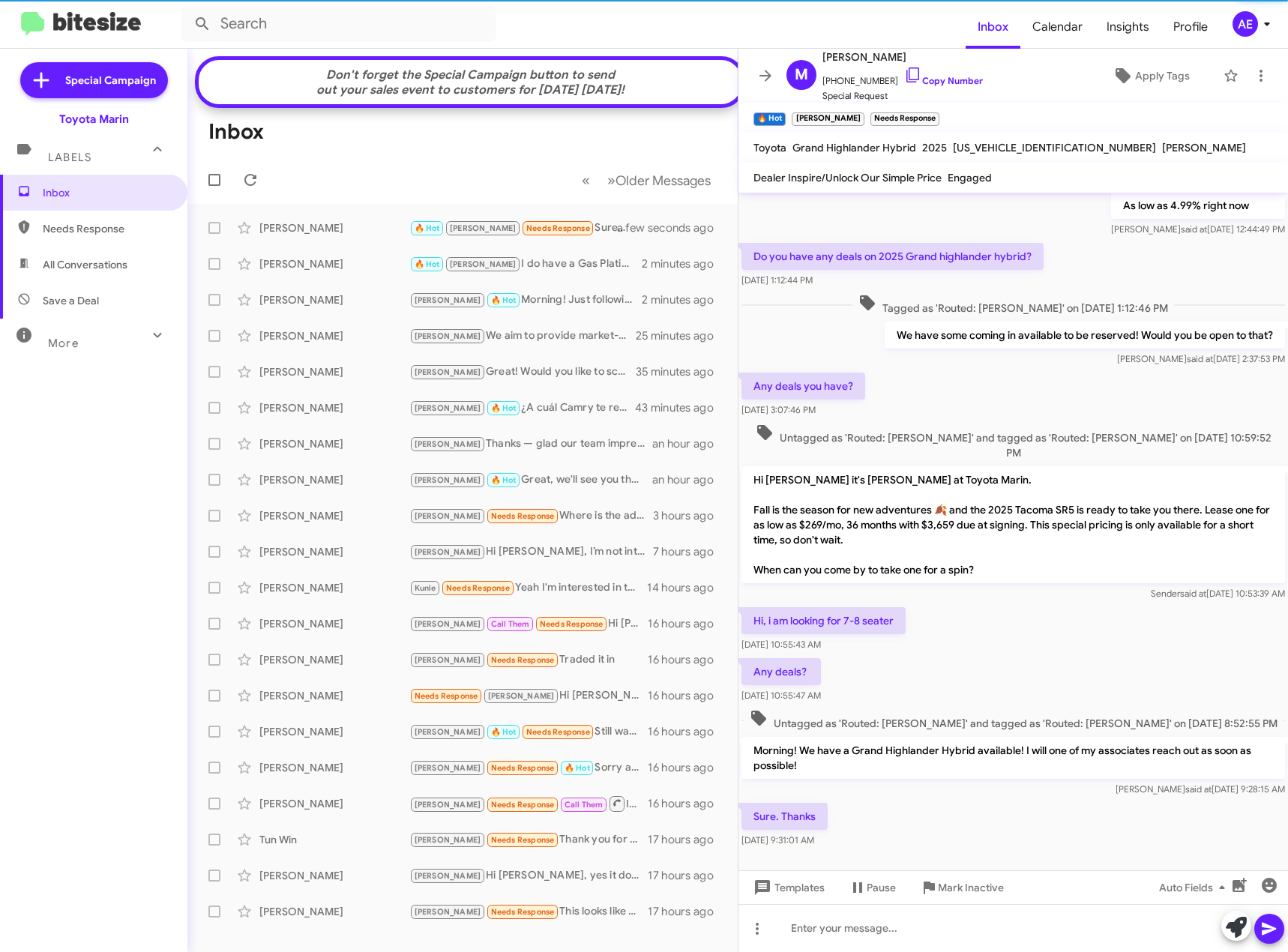
scroll to position [263, 0]
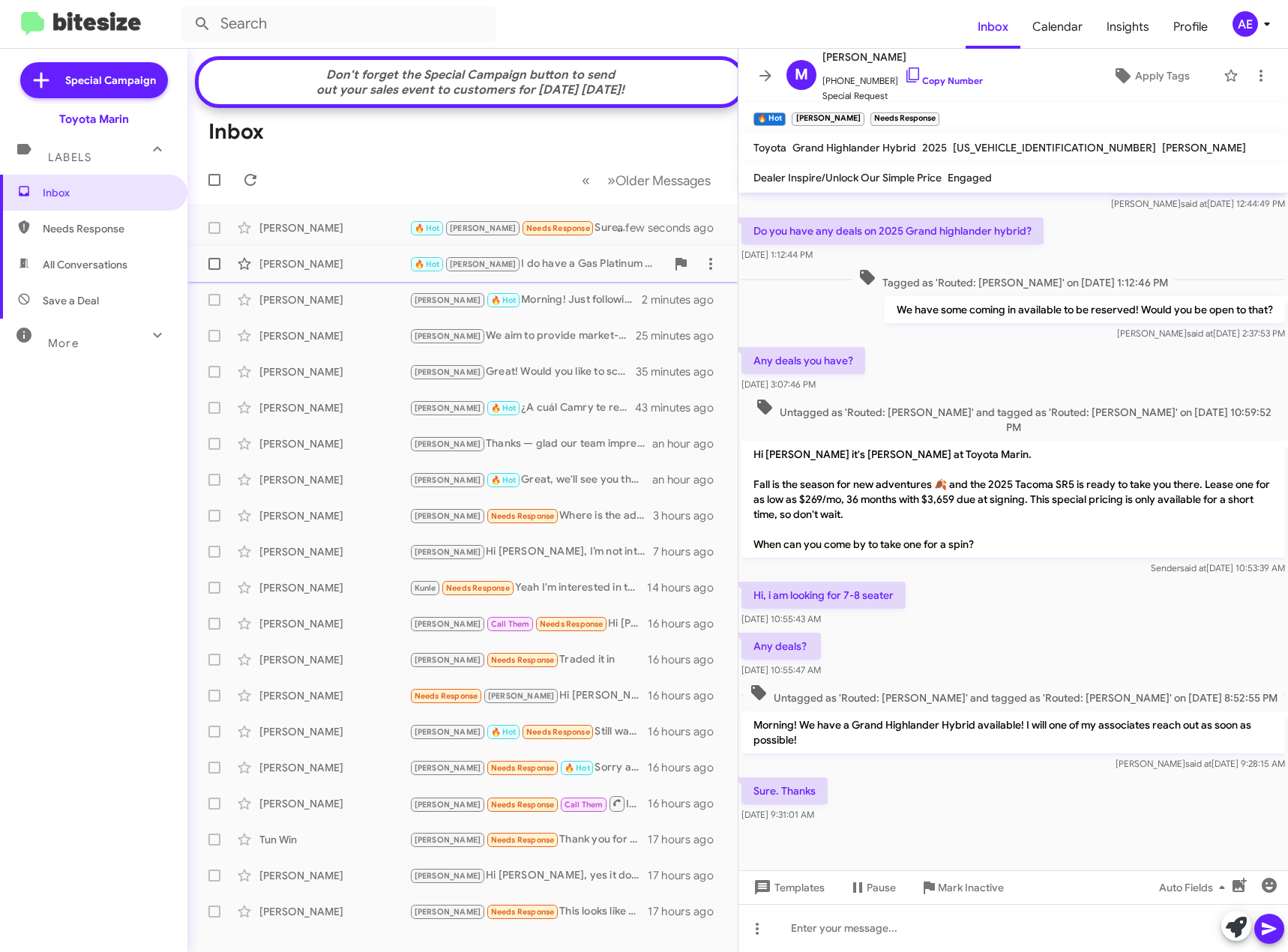
click at [574, 273] on div "🔥 Hot Alex I do have a Gas Platinum available right now, would that be interest…" at bounding box center [537, 264] width 257 height 17
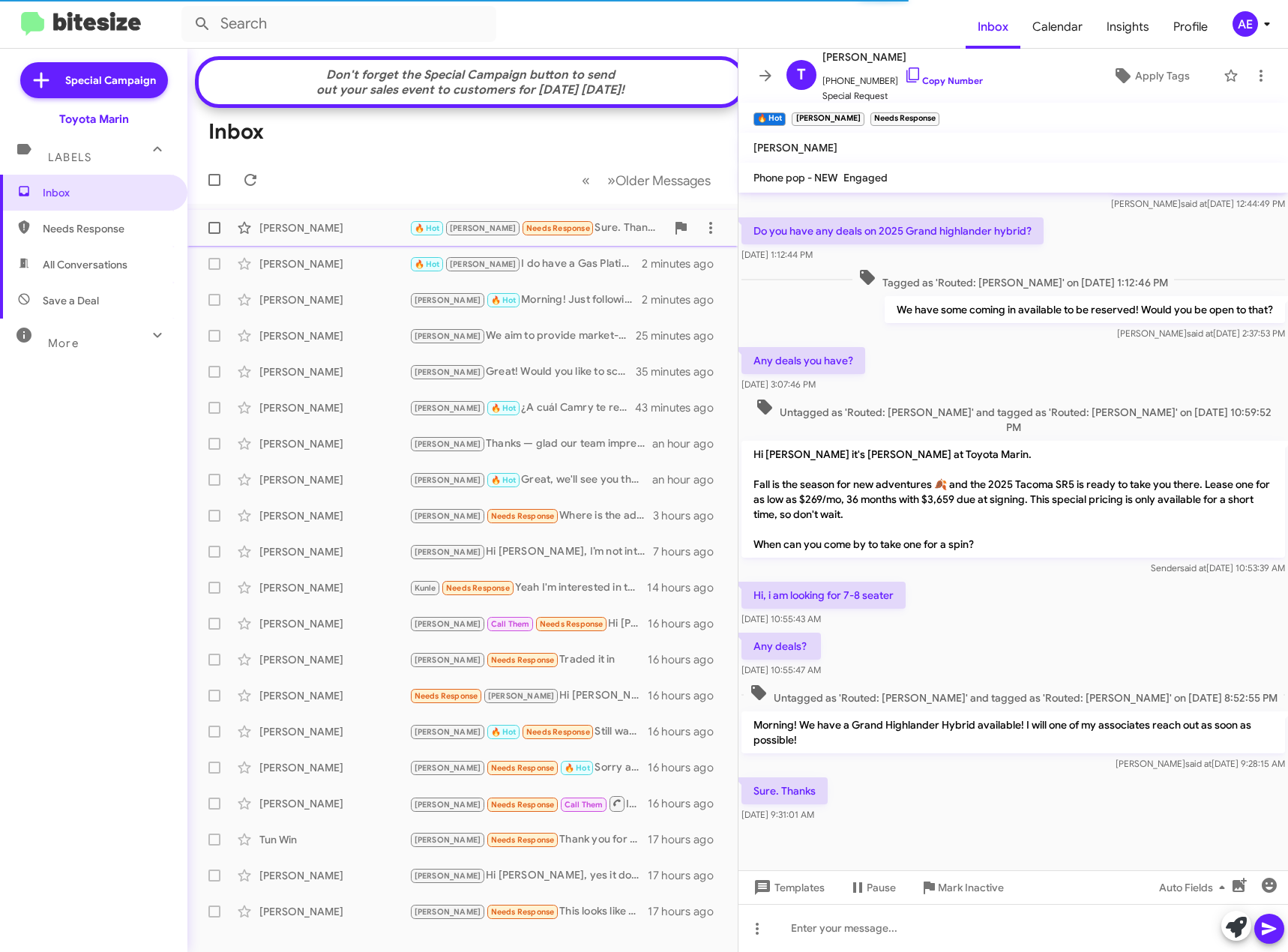
scroll to position [8, 0]
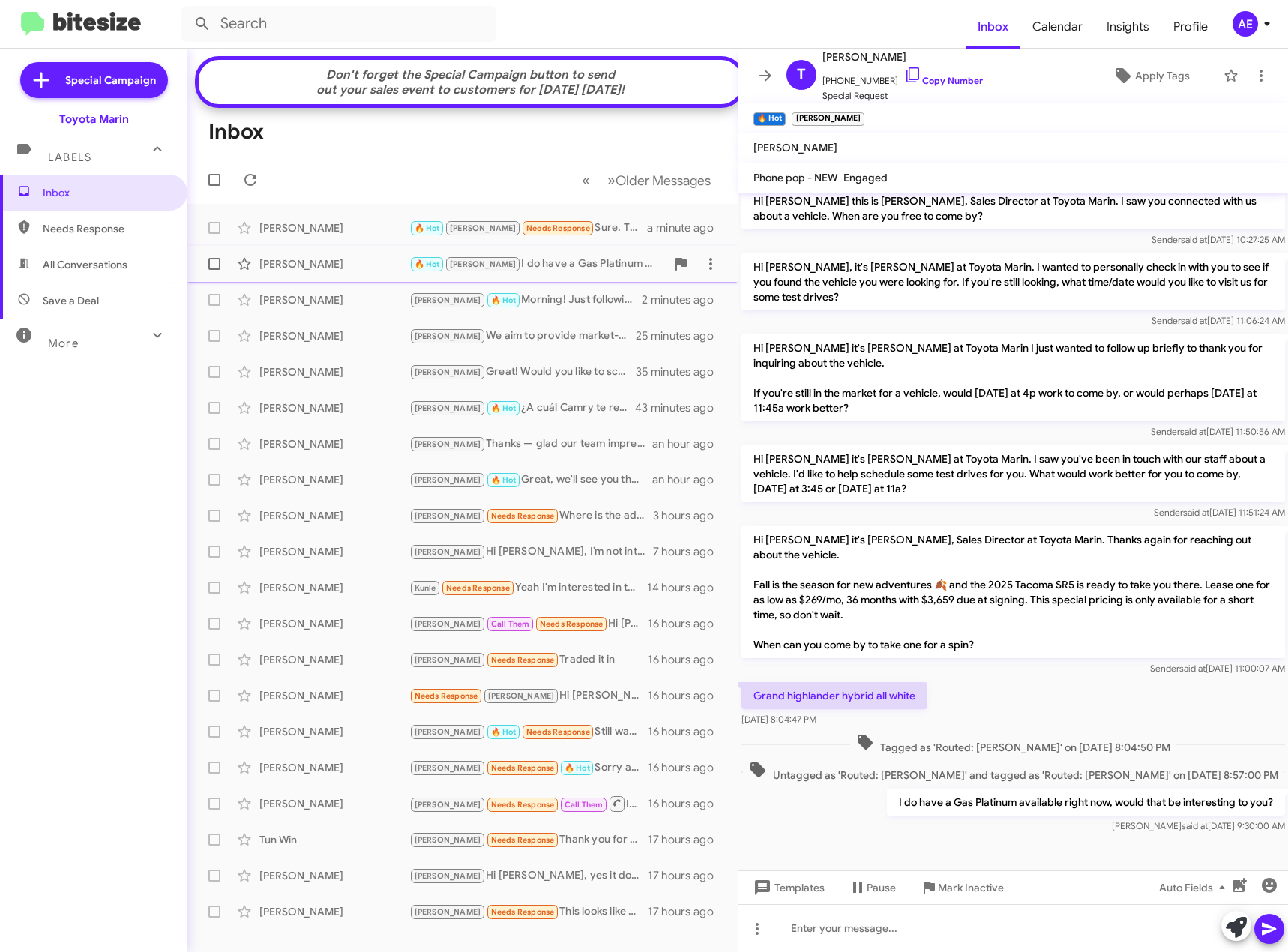
click at [592, 267] on div "🔥 Hot Alex I do have a Gas Platinum available right now, would that be interest…" at bounding box center [537, 264] width 257 height 17
